Goal: Communication & Community: Ask a question

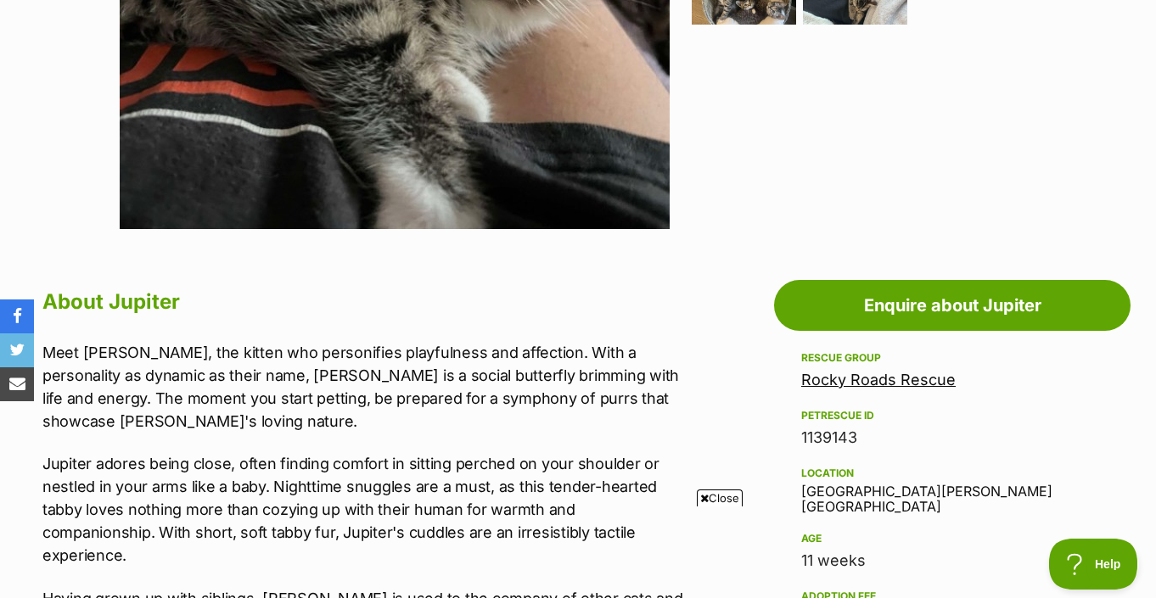
scroll to position [674, 0]
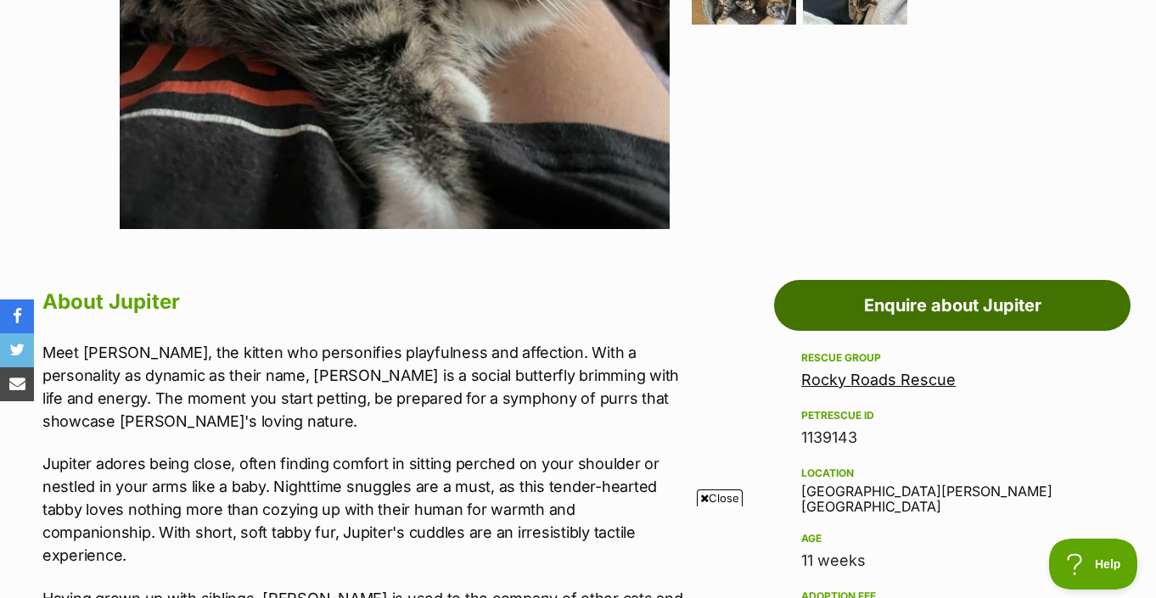
click at [879, 321] on link "Enquire about Jupiter" at bounding box center [952, 305] width 357 height 51
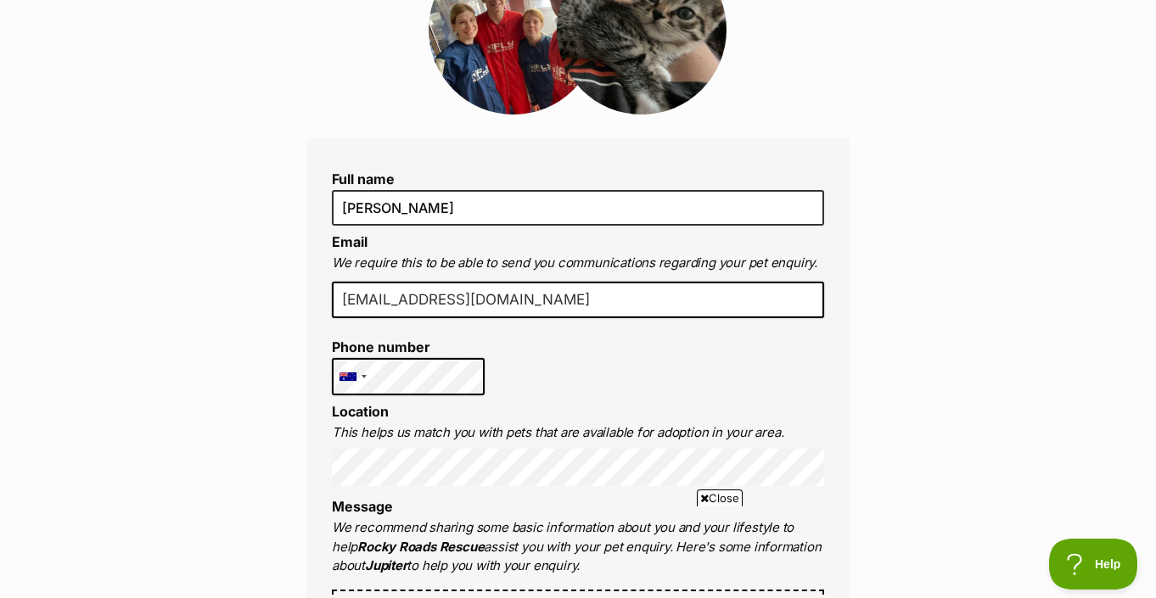
drag, startPoint x: 391, startPoint y: 297, endPoint x: 264, endPoint y: 297, distance: 127.3
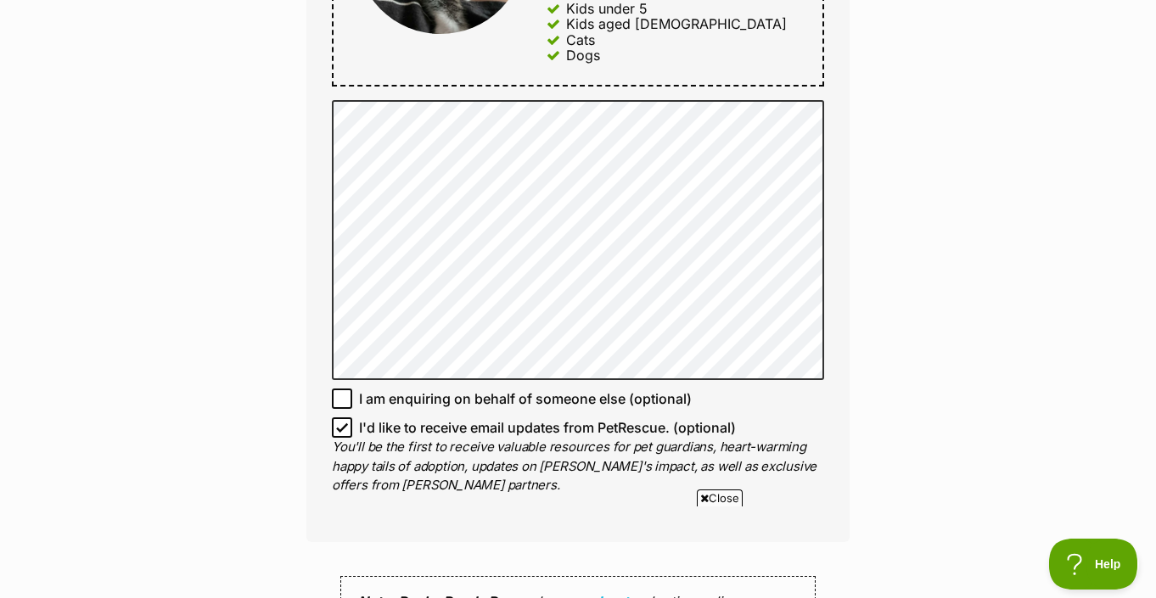
scroll to position [1023, 0]
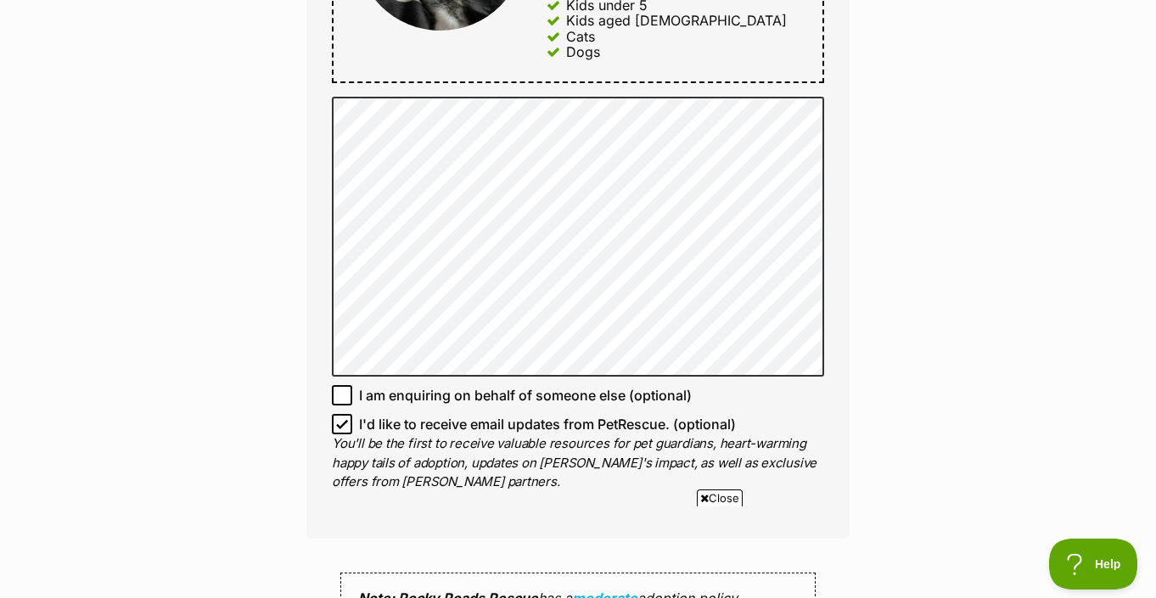
type input "darren@bluepumpkin.com.au"
click at [340, 418] on icon at bounding box center [342, 424] width 12 height 12
click at [340, 417] on input "I'd like to receive email updates from PetRescue. (optional)" at bounding box center [342, 424] width 20 height 20
checkbox input "false"
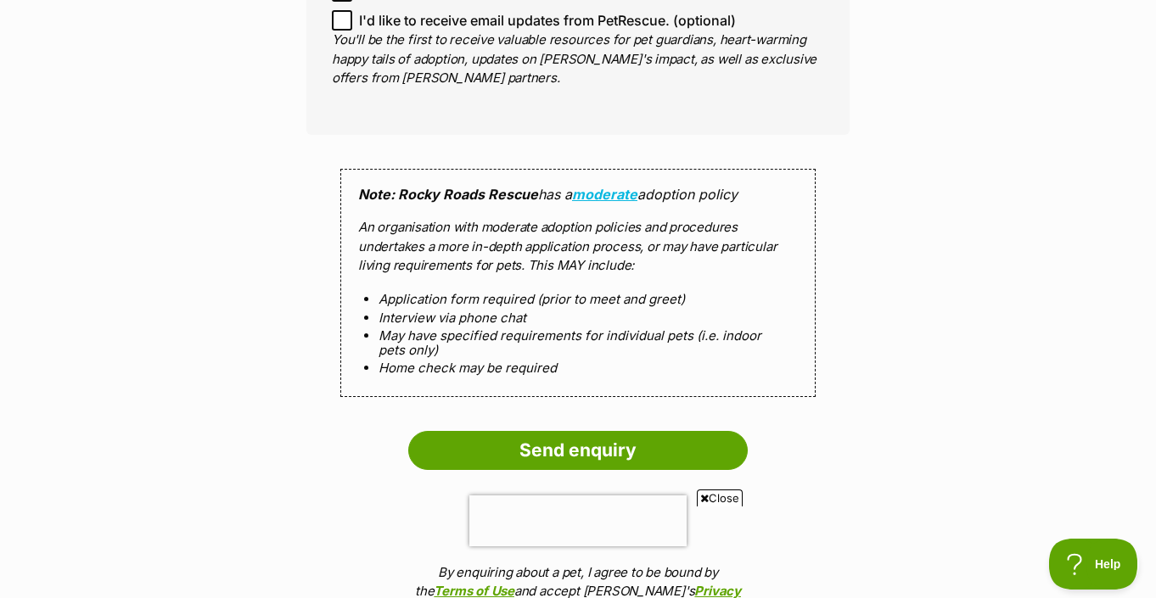
scroll to position [1430, 0]
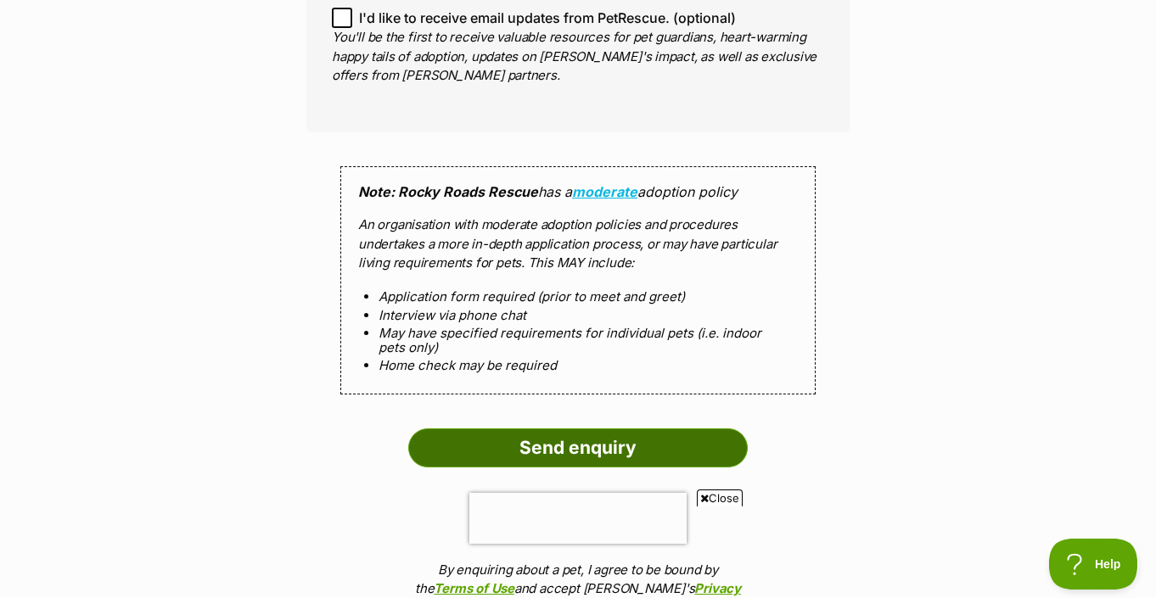
click at [551, 442] on input "Send enquiry" at bounding box center [578, 448] width 340 height 39
